Goal: Information Seeking & Learning: Learn about a topic

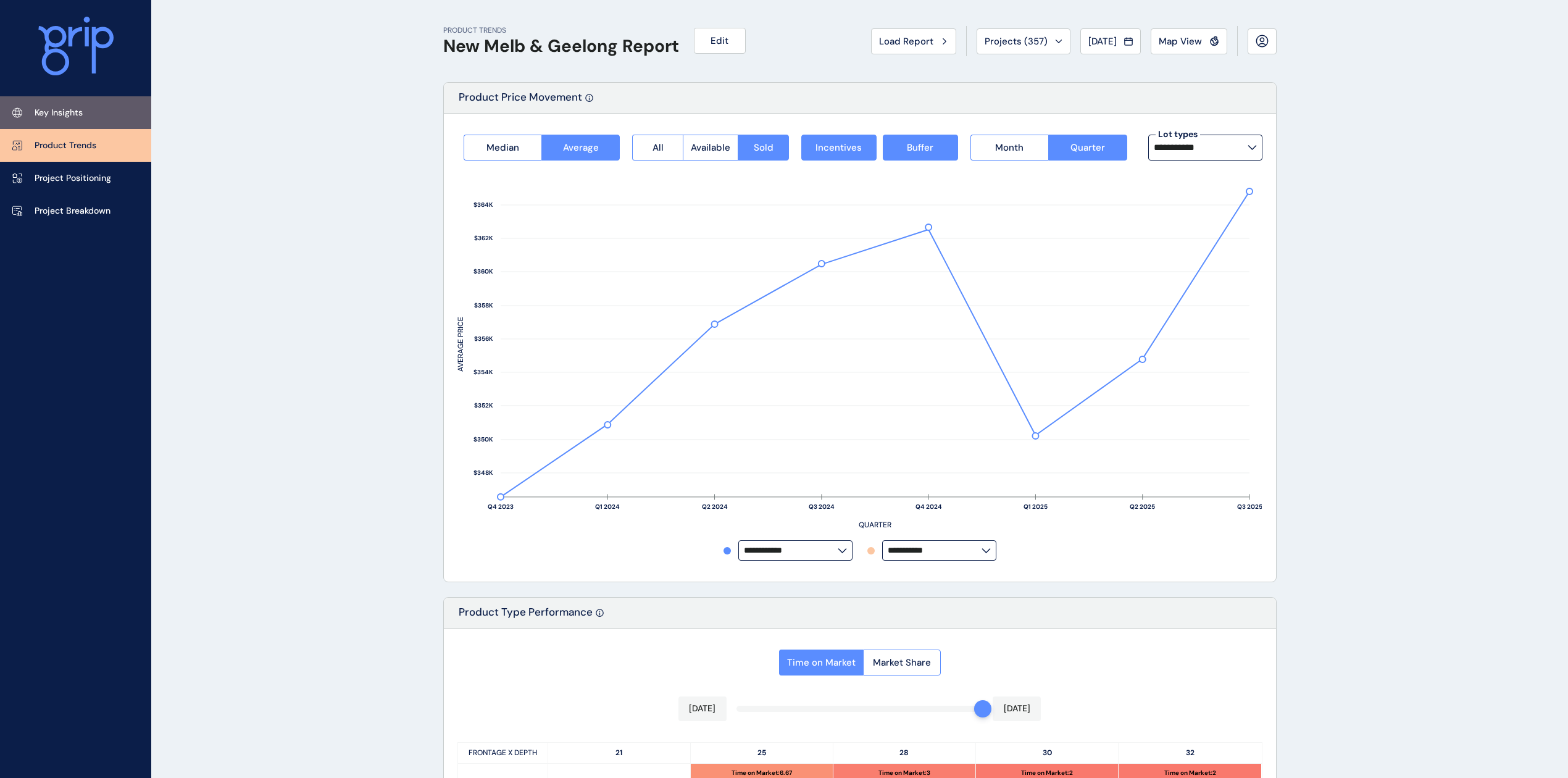
click at [68, 111] on p "Key Insights" at bounding box center [58, 113] width 48 height 13
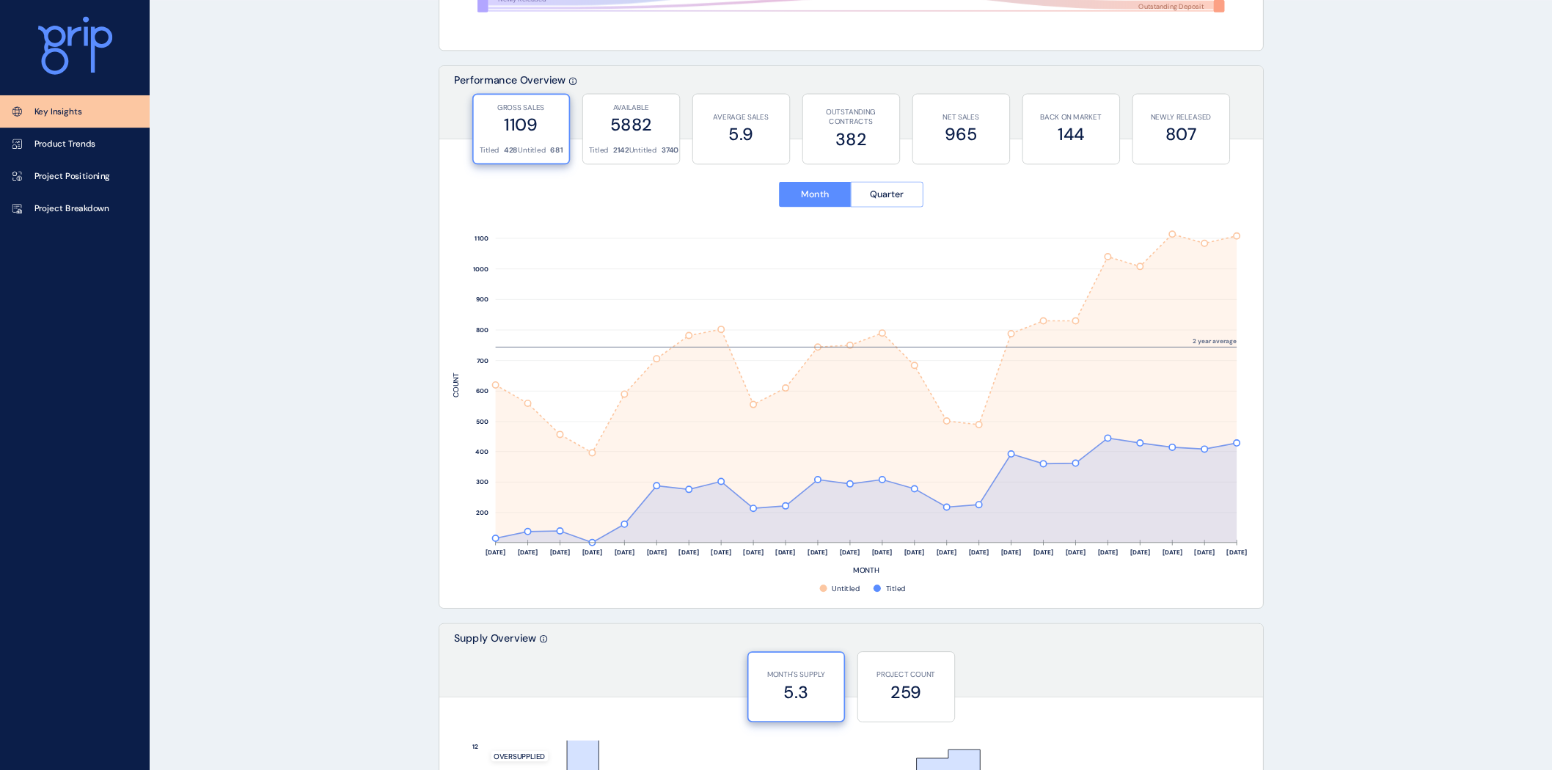
scroll to position [488, 0]
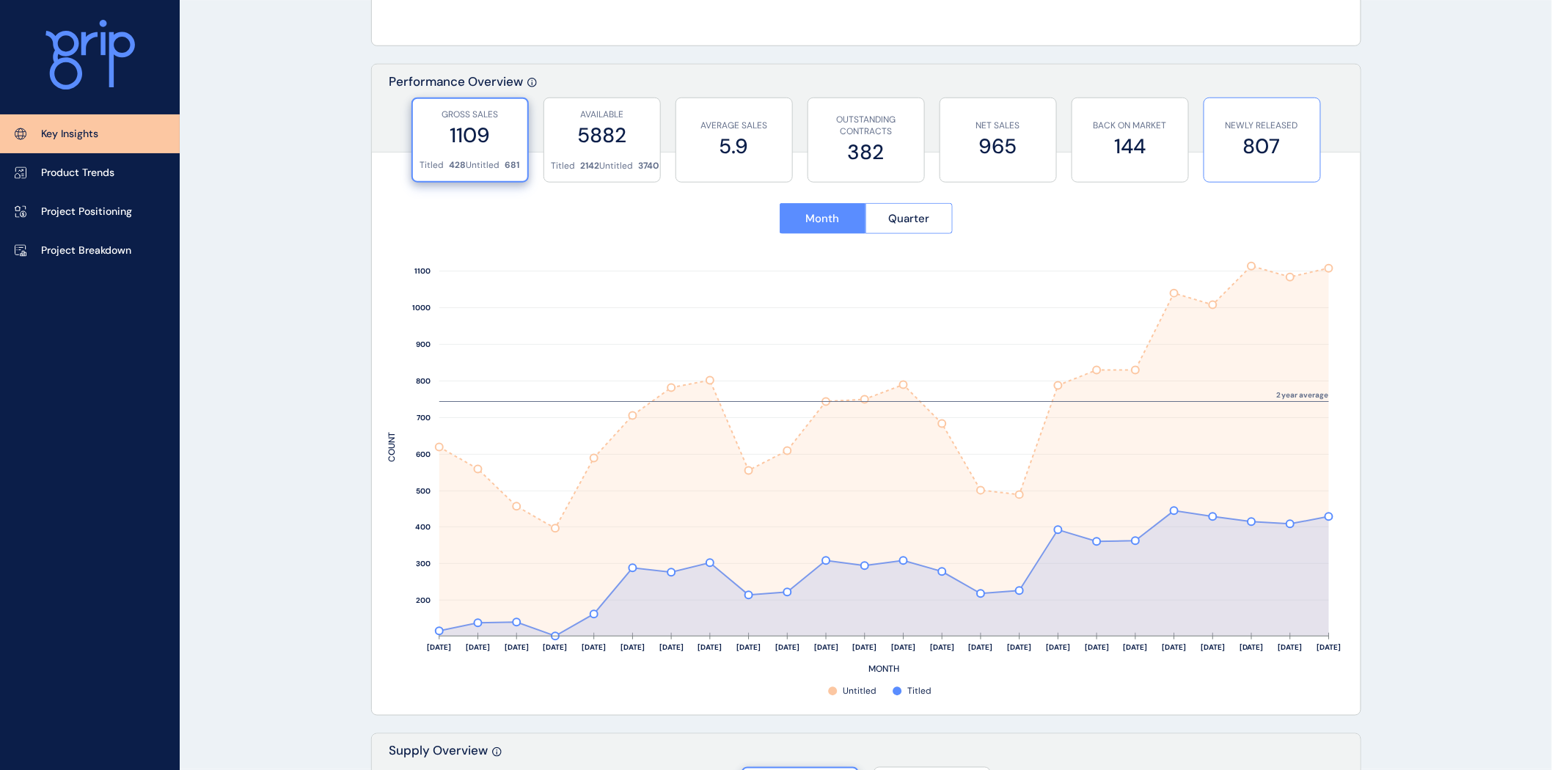
click at [1251, 132] on label "807" at bounding box center [1262, 146] width 101 height 29
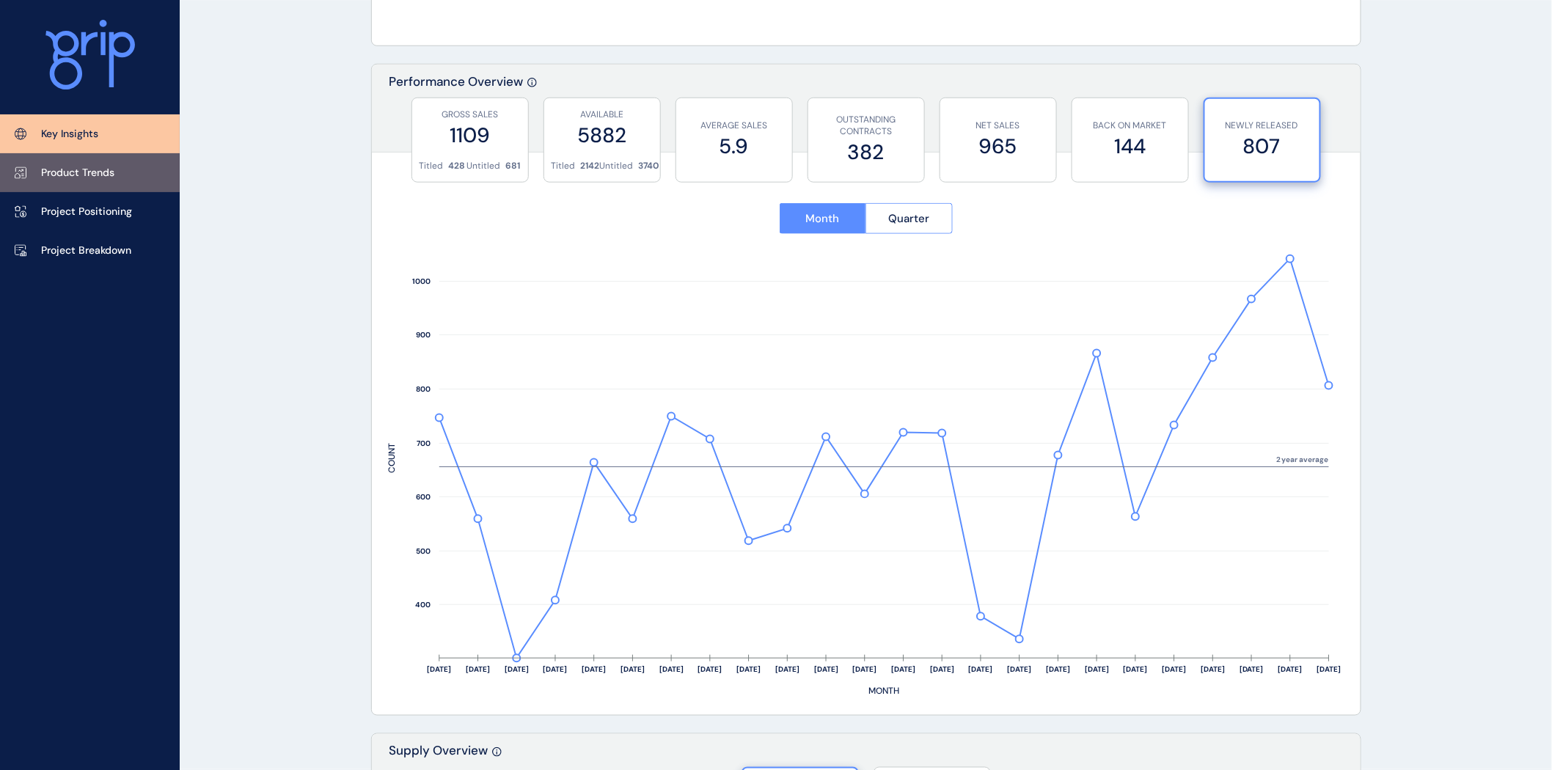
click at [98, 177] on p "Product Trends" at bounding box center [77, 173] width 73 height 15
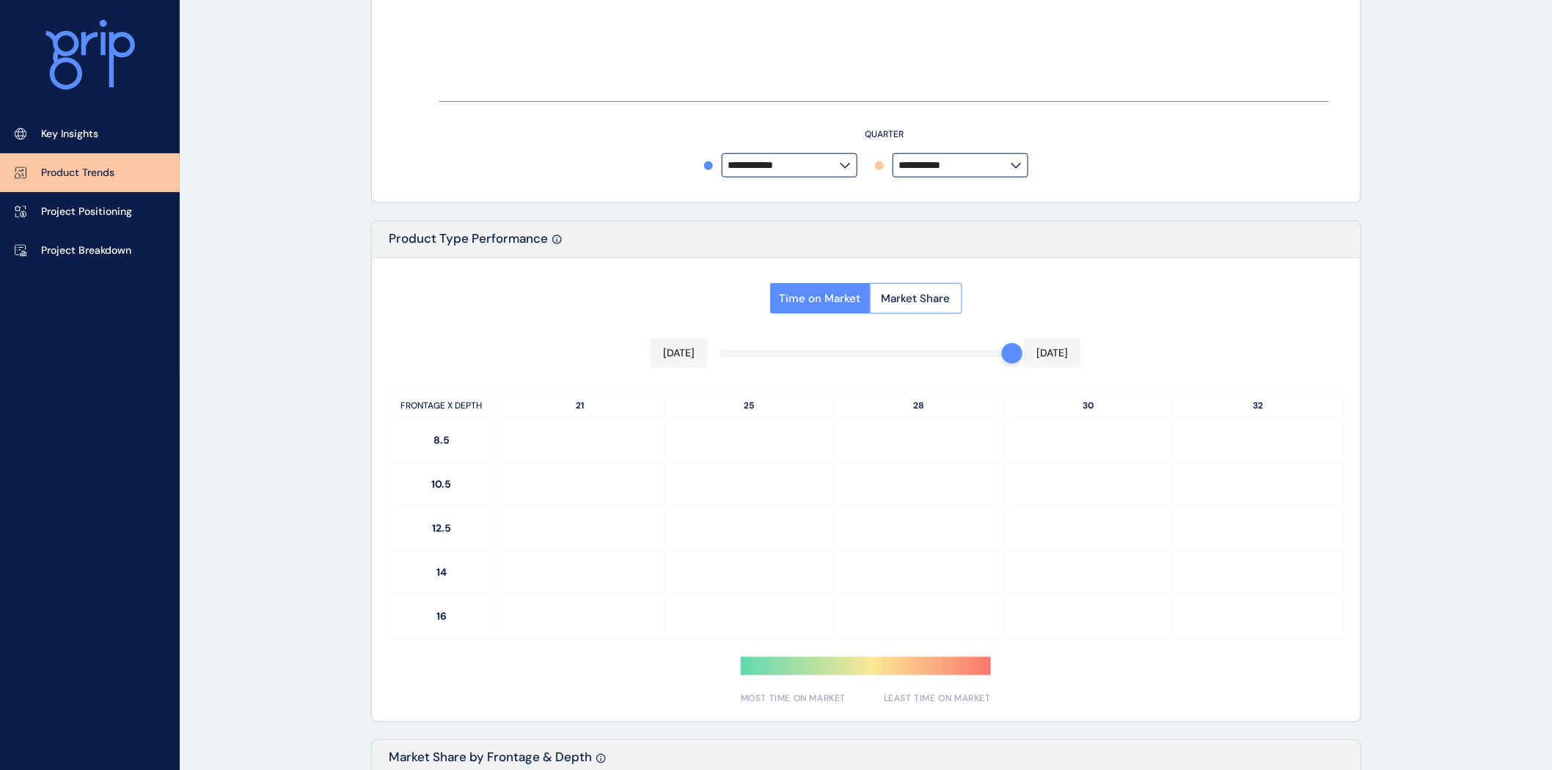
type input "**********"
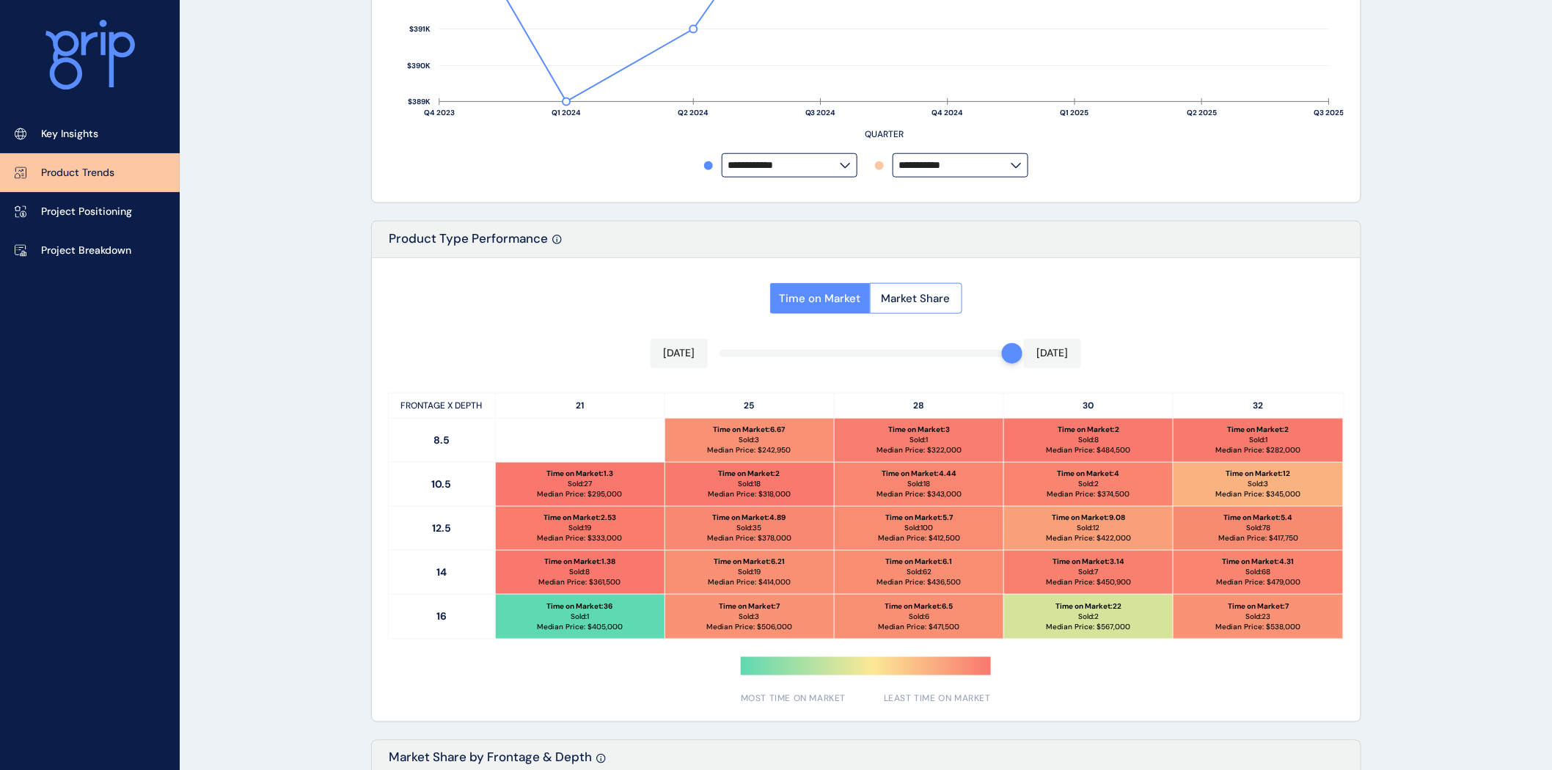
scroll to position [570, 0]
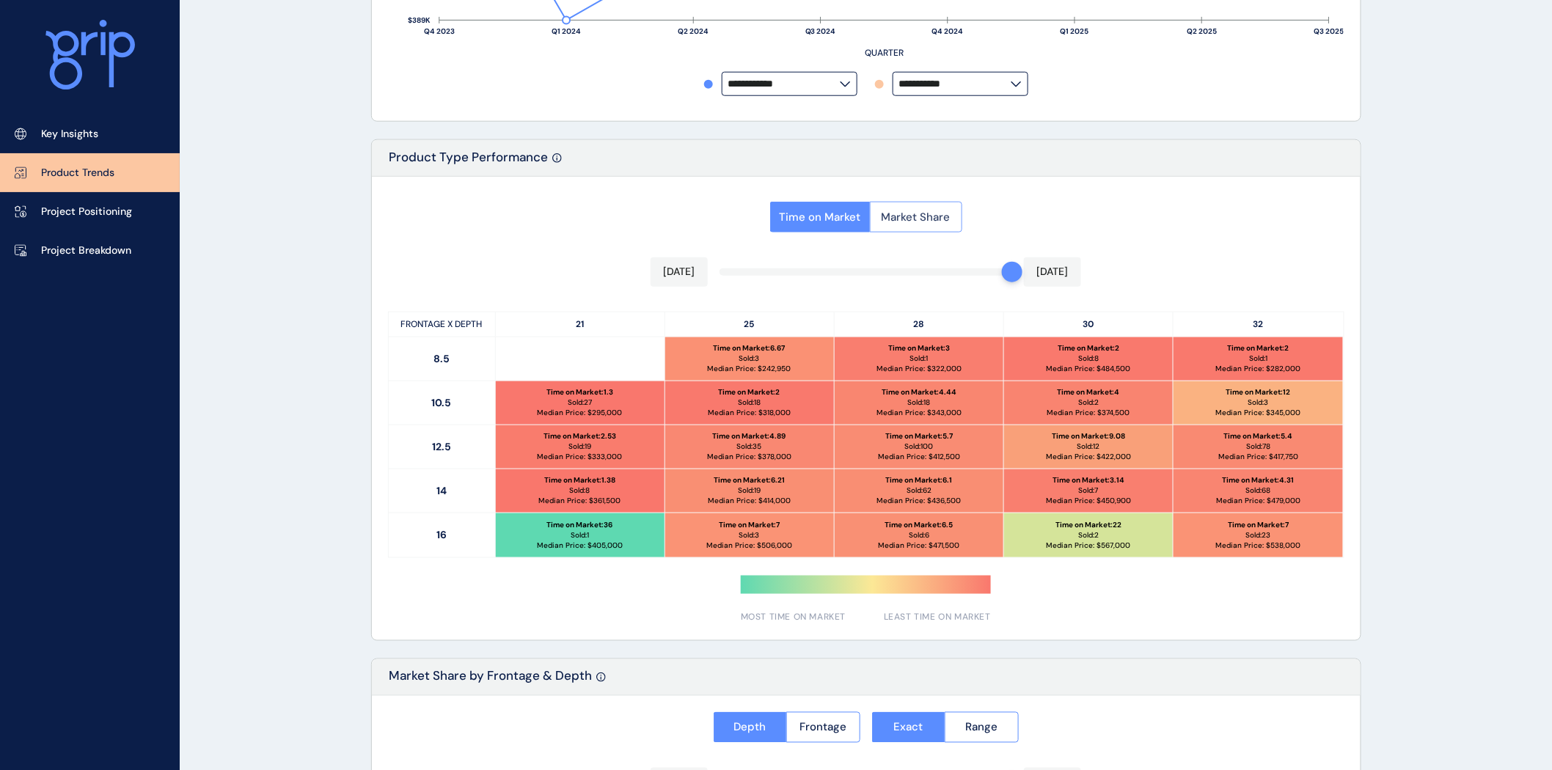
click at [915, 219] on span "Market Share" at bounding box center [916, 217] width 69 height 15
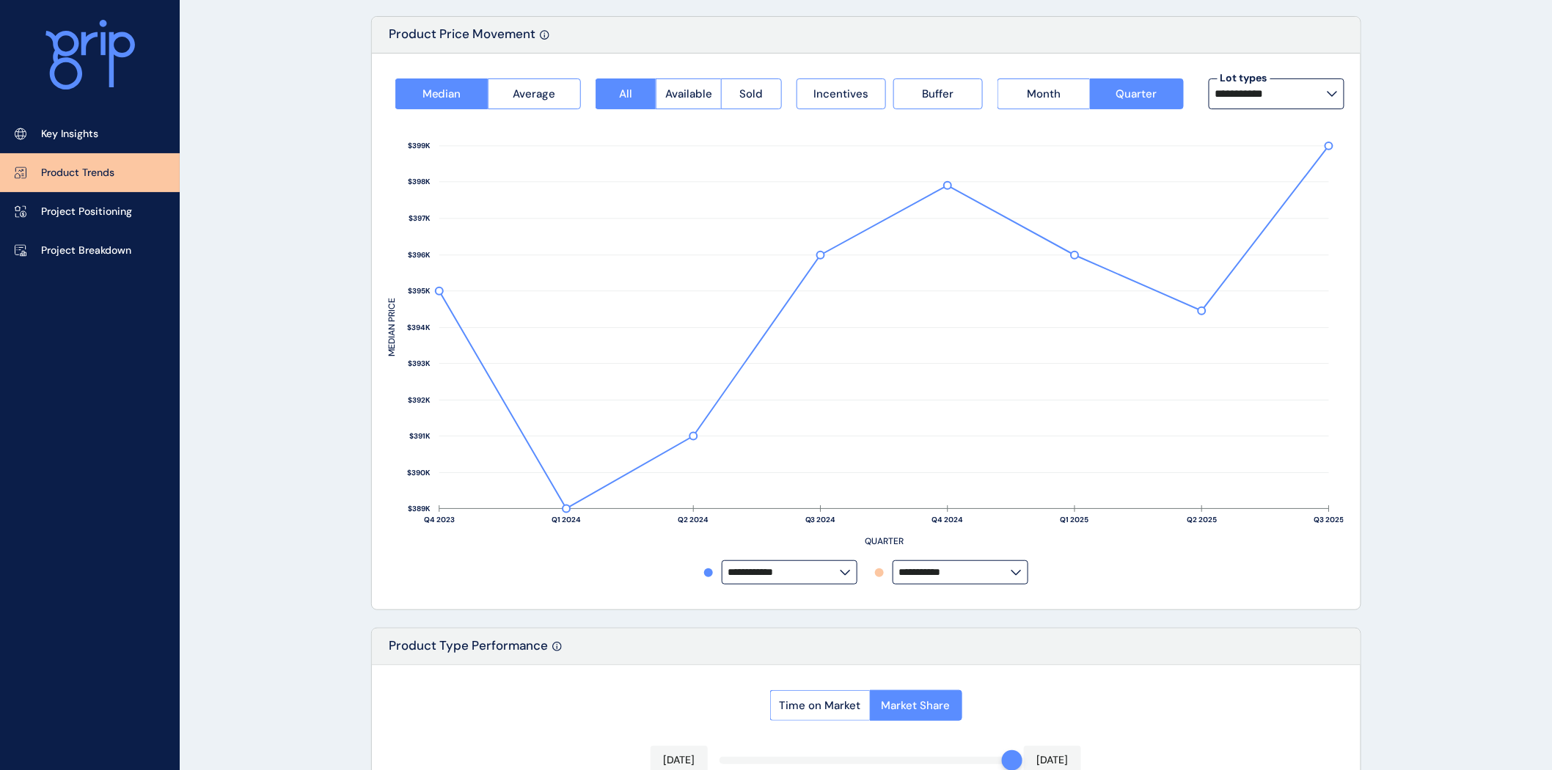
scroll to position [0, 0]
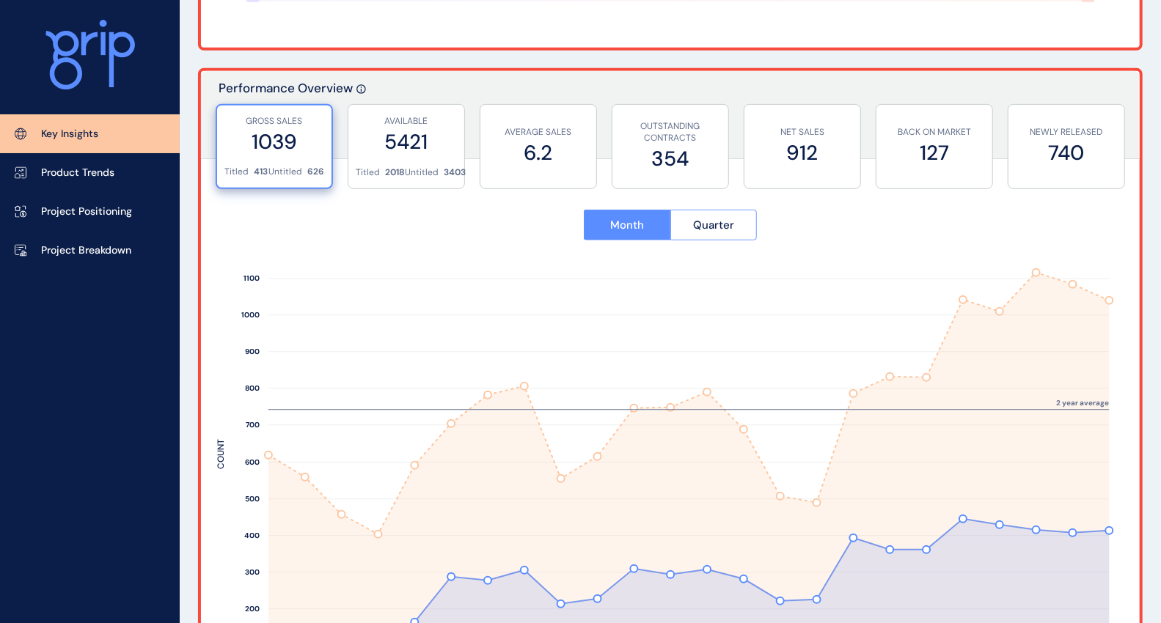
scroll to position [570, 0]
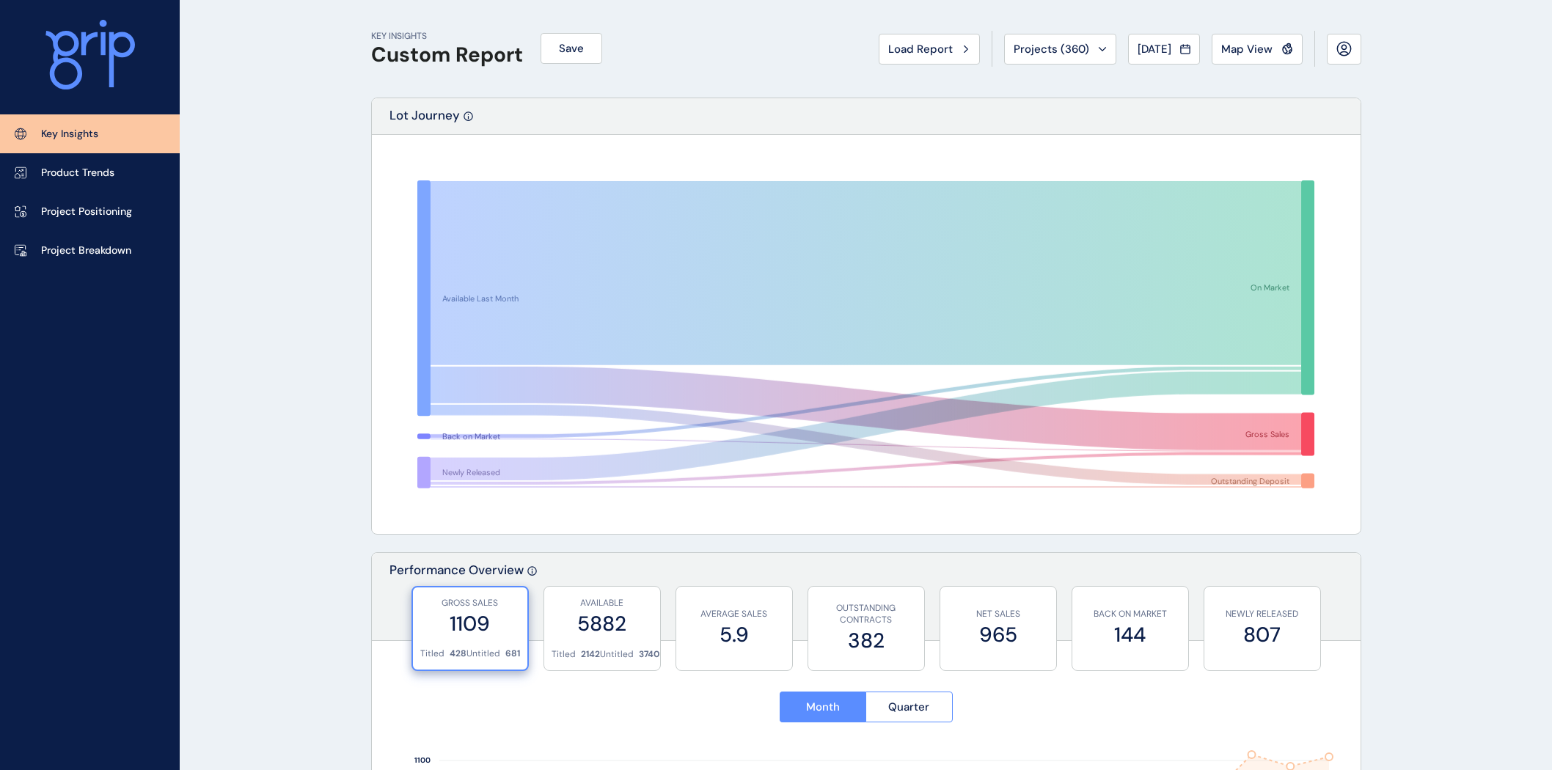
scroll to position [391, 0]
